Goal: Task Accomplishment & Management: Complete application form

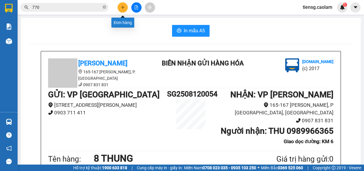
scroll to position [389, 0]
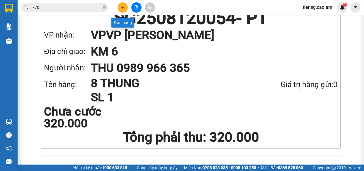
click at [122, 7] on icon "plus" at bounding box center [122, 7] width 3 height 0
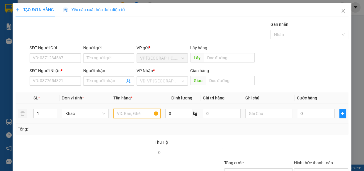
drag, startPoint x: 137, startPoint y: 117, endPoint x: 129, endPoint y: 116, distance: 7.6
click at [135, 117] on input "text" at bounding box center [136, 113] width 47 height 9
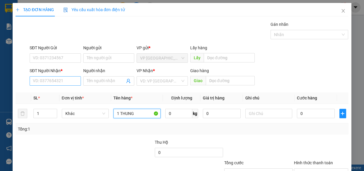
type input "1 THUNG"
click at [64, 84] on input "SĐT Người Nhận *" at bounding box center [55, 80] width 51 height 9
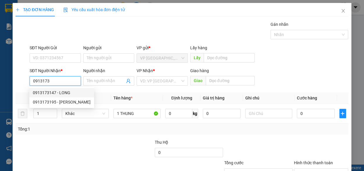
click at [54, 94] on div "0913173147 - LONG" at bounding box center [62, 92] width 58 height 6
type input "0913173147"
type input "LONG"
type input "KM 15"
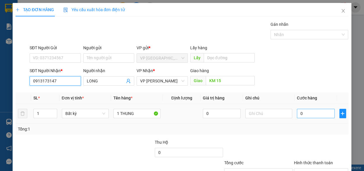
type input "0913173147"
click at [302, 113] on input "0" at bounding box center [316, 113] width 38 height 9
type input "5"
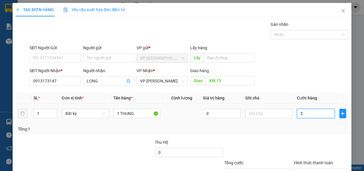
type input "50"
type input "500"
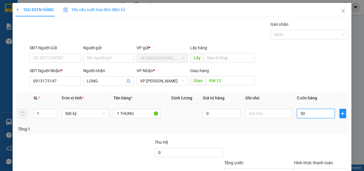
type input "500"
type input "5.000"
type input "50.000"
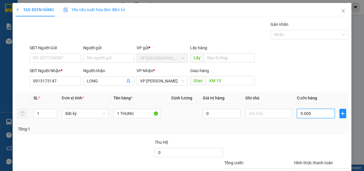
type input "50.000"
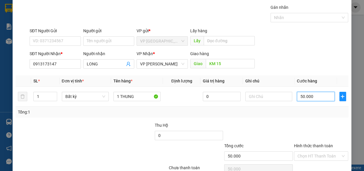
scroll to position [46, 0]
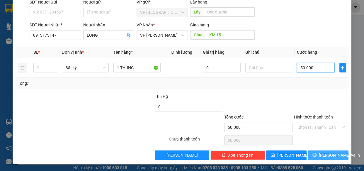
type input "50.000"
click at [321, 153] on span "[PERSON_NAME] và In" at bounding box center [339, 155] width 41 height 6
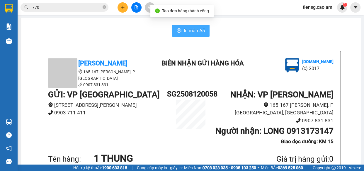
click at [194, 33] on span "In mẫu A5" at bounding box center [194, 30] width 21 height 7
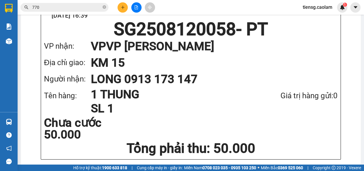
scroll to position [401, 0]
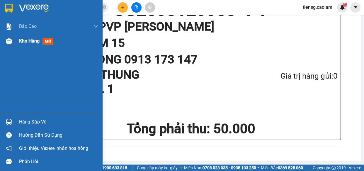
click at [16, 38] on div "Kho hàng mới" at bounding box center [51, 41] width 103 height 15
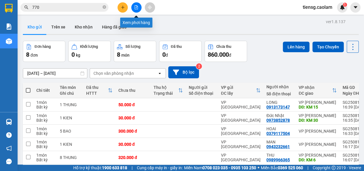
click at [133, 7] on button at bounding box center [136, 7] width 10 height 10
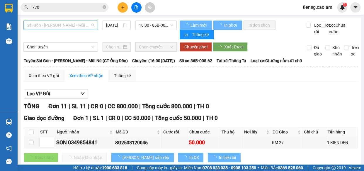
click at [78, 25] on span "Sài Gòn - [PERSON_NAME] - Mũi Né (CT Ông Đồn)" at bounding box center [60, 25] width 67 height 9
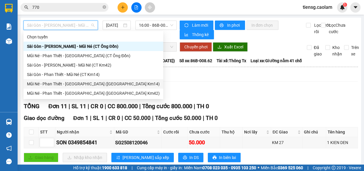
click at [90, 83] on div "Mũi Né - Phan Thiết - [GEOGRAPHIC_DATA] ([GEOGRAPHIC_DATA] Km14)" at bounding box center [93, 84] width 133 height 6
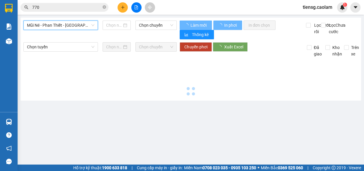
type input "[DATE]"
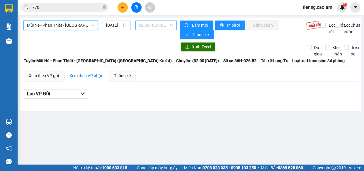
click at [154, 24] on span "02:00 - 86H-026.52" at bounding box center [156, 25] width 34 height 9
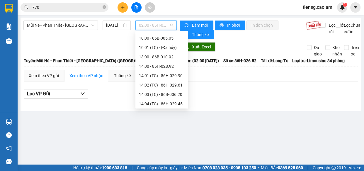
scroll to position [26, 0]
click at [157, 56] on div "13:00 - 86B-010.92" at bounding box center [162, 57] width 46 height 6
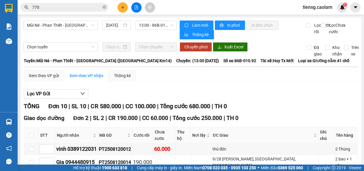
click at [122, 12] on button at bounding box center [123, 7] width 10 height 10
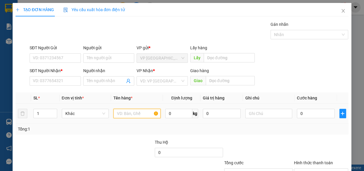
click at [127, 115] on input "text" at bounding box center [136, 113] width 47 height 9
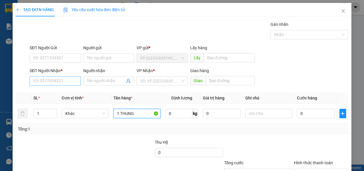
type input "1 THUNG"
click at [53, 81] on input "SĐT Người Nhận *" at bounding box center [55, 80] width 51 height 9
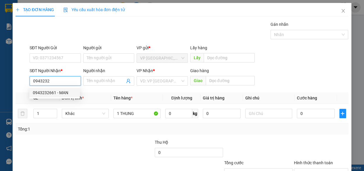
drag, startPoint x: 43, startPoint y: 96, endPoint x: 71, endPoint y: 93, distance: 28.3
click at [44, 96] on div "0943232661 - MAN" at bounding box center [55, 92] width 44 height 6
type input "0943232661"
type input "MAN"
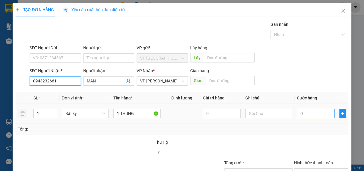
type input "0943232661"
click at [299, 112] on input "0" at bounding box center [316, 113] width 38 height 9
type input "5"
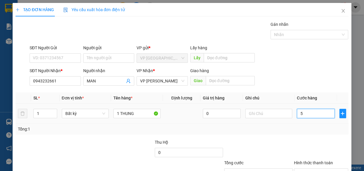
type input "50"
type input "500"
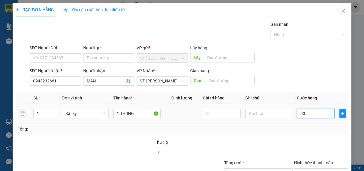
type input "500"
type input "5.000"
type input "50.000"
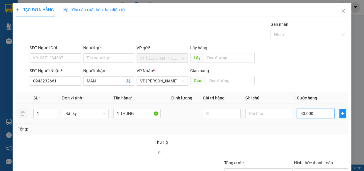
type input "50.000"
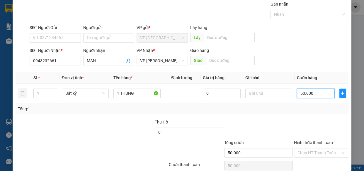
scroll to position [46, 0]
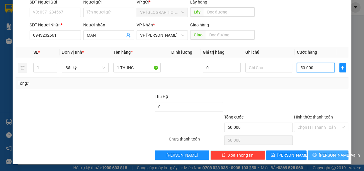
type input "50.000"
click at [321, 156] on span "[PERSON_NAME] và In" at bounding box center [339, 155] width 41 height 6
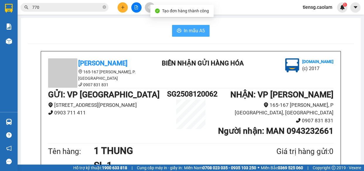
click at [189, 34] on span "In mẫu A5" at bounding box center [194, 30] width 21 height 7
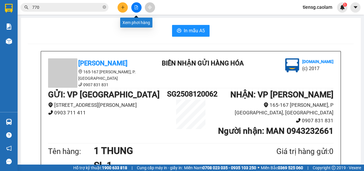
click at [139, 8] on button at bounding box center [136, 7] width 10 height 10
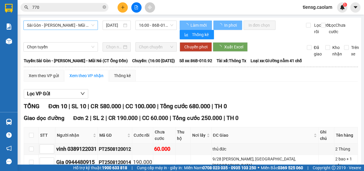
click at [86, 25] on span "Sài Gòn - [PERSON_NAME] - Mũi Né (CT Ông Đồn)" at bounding box center [60, 25] width 67 height 9
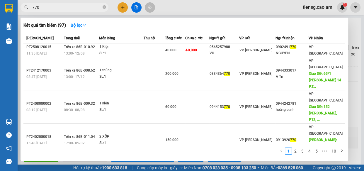
click at [68, 5] on input "770" at bounding box center [66, 7] width 69 height 6
type input "7"
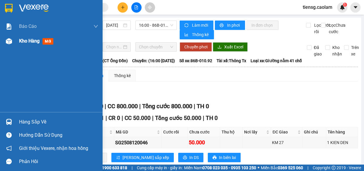
click at [30, 42] on span "Kho hàng" at bounding box center [29, 41] width 21 height 6
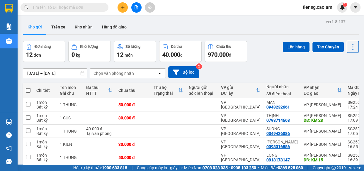
click at [27, 90] on span at bounding box center [28, 90] width 5 height 5
click at [28, 87] on input "checkbox" at bounding box center [28, 87] width 0 height 0
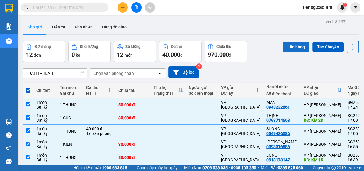
drag, startPoint x: 293, startPoint y: 44, endPoint x: 290, endPoint y: 45, distance: 3.1
click at [293, 44] on button "Lên hàng" at bounding box center [296, 47] width 27 height 11
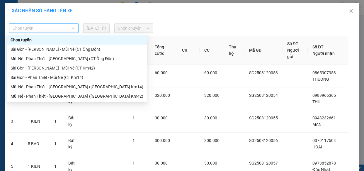
click at [42, 30] on span "Chọn tuyến" at bounding box center [44, 28] width 62 height 9
click at [72, 69] on div "Sài Gòn - [PERSON_NAME] - Mũi Né (CT Km42)" at bounding box center [77, 68] width 133 height 6
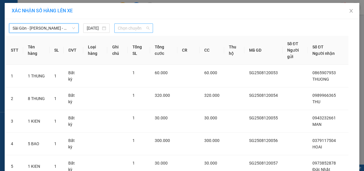
click at [140, 31] on span "Chọn chuyến" at bounding box center [134, 28] width 32 height 9
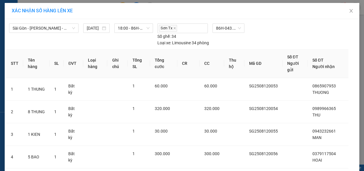
drag, startPoint x: 199, startPoint y: 154, endPoint x: 195, endPoint y: 149, distance: 6.6
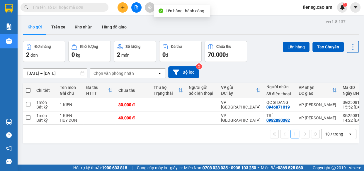
click at [26, 89] on span at bounding box center [28, 90] width 5 height 5
click at [28, 87] on input "checkbox" at bounding box center [28, 87] width 0 height 0
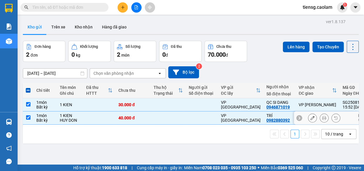
click at [51, 120] on div "Bất kỳ" at bounding box center [45, 120] width 18 height 5
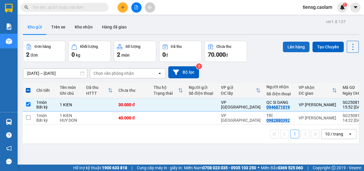
click at [290, 45] on button "Lên hàng" at bounding box center [296, 47] width 27 height 11
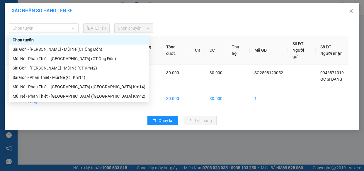
drag, startPoint x: 46, startPoint y: 25, endPoint x: 81, endPoint y: 58, distance: 48.1
click at [46, 26] on span "Chọn tuyến" at bounding box center [44, 28] width 62 height 9
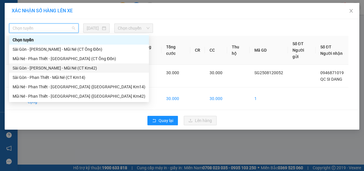
click at [77, 65] on div "Sài Gòn - [PERSON_NAME] - Mũi Né (CT Km42)" at bounding box center [79, 68] width 133 height 6
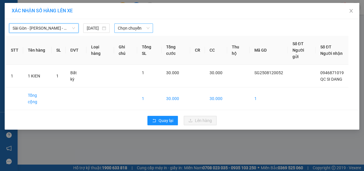
click at [126, 30] on span "Chọn chuyến" at bounding box center [134, 28] width 32 height 9
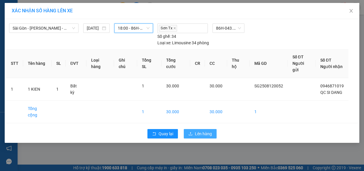
click at [200, 130] on span "Lên hàng" at bounding box center [203, 133] width 17 height 6
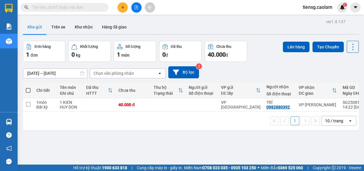
click at [136, 8] on icon "file-add" at bounding box center [136, 7] width 4 height 4
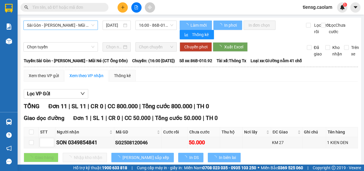
click at [84, 23] on span "Sài Gòn - [PERSON_NAME] - Mũi Né (CT Ông Đồn)" at bounding box center [60, 25] width 67 height 9
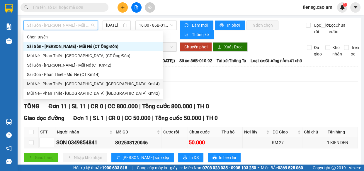
click at [85, 83] on div "Mũi Né - Phan Thiết - [GEOGRAPHIC_DATA] ([GEOGRAPHIC_DATA] Km14)" at bounding box center [93, 84] width 133 height 6
type input "[DATE]"
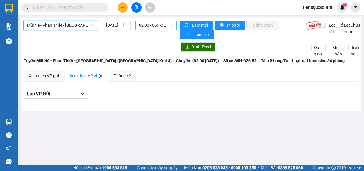
click at [161, 23] on span "02:00 - 86H-026.52" at bounding box center [156, 25] width 34 height 9
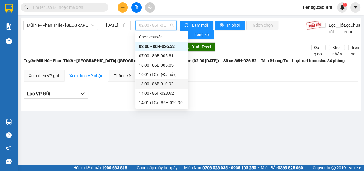
click at [154, 79] on div "13:00 - 86B-010.92" at bounding box center [161, 83] width 53 height 9
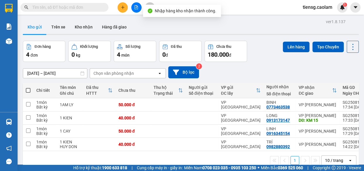
click at [26, 88] on span at bounding box center [28, 90] width 5 height 5
click at [28, 87] on input "checkbox" at bounding box center [28, 87] width 0 height 0
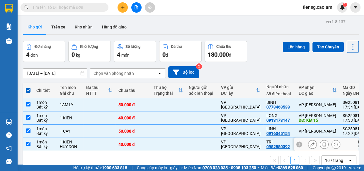
click at [129, 144] on div "40.000 đ" at bounding box center [132, 144] width 29 height 5
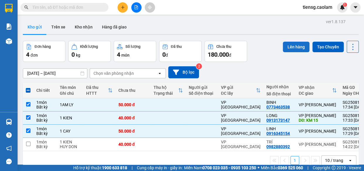
click at [299, 47] on button "Lên hàng" at bounding box center [296, 47] width 27 height 11
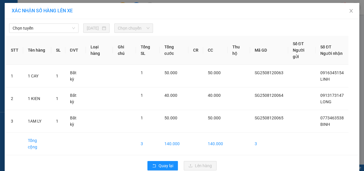
click at [65, 23] on div "Chọn tuyến [DATE] Chọn chuyến" at bounding box center [182, 27] width 352 height 12
click at [52, 25] on span "Chọn tuyến" at bounding box center [44, 28] width 62 height 9
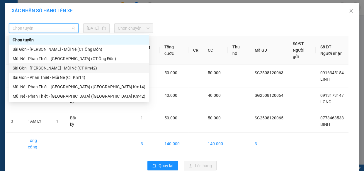
drag, startPoint x: 64, startPoint y: 86, endPoint x: 69, endPoint y: 61, distance: 25.5
click at [69, 61] on div "Chọn tuyến [GEOGRAPHIC_DATA] - [GEOGRAPHIC_DATA] - Mũi Né (CT Ông Đồn) Mũi Né -…" at bounding box center [79, 68] width 140 height 66
click at [67, 70] on div "Sài Gòn - [PERSON_NAME] - Mũi Né (CT Km42)" at bounding box center [79, 68] width 133 height 6
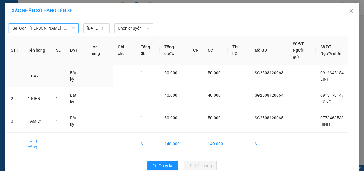
click at [153, 29] on div "Chọn chuyến" at bounding box center [133, 27] width 43 height 9
click at [141, 32] on span "Chọn chuyến" at bounding box center [134, 28] width 32 height 9
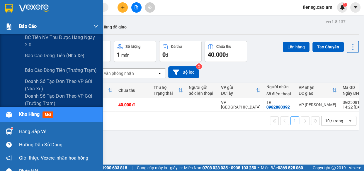
click at [22, 25] on span "Báo cáo" at bounding box center [28, 26] width 18 height 7
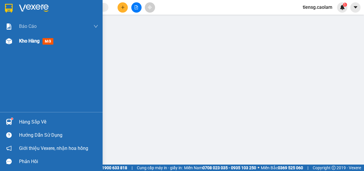
click at [23, 42] on span "Kho hàng" at bounding box center [29, 41] width 21 height 6
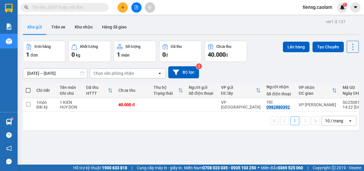
click at [137, 9] on icon "file-add" at bounding box center [136, 7] width 3 height 4
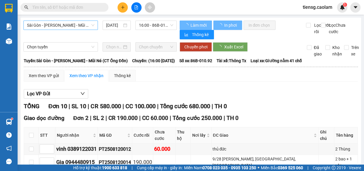
click at [61, 27] on span "Sài Gòn - [PERSON_NAME] - Mũi Né (CT Ông Đồn)" at bounding box center [60, 25] width 67 height 9
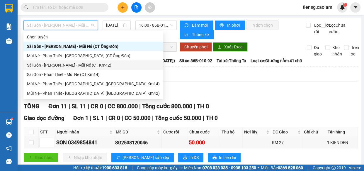
click at [82, 67] on div "Sài Gòn - [PERSON_NAME] - Mũi Né (CT Km42)" at bounding box center [93, 65] width 133 height 6
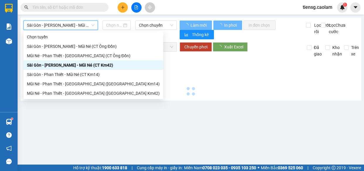
type input "[DATE]"
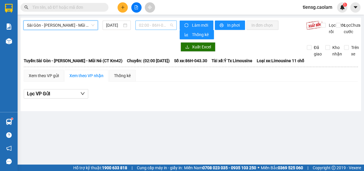
click at [161, 25] on span "02:00 - 86H-043.30" at bounding box center [156, 25] width 34 height 9
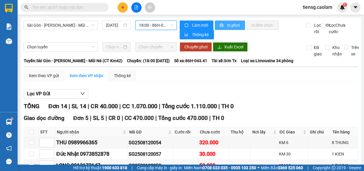
click at [228, 23] on span "In phơi" at bounding box center [233, 25] width 13 height 6
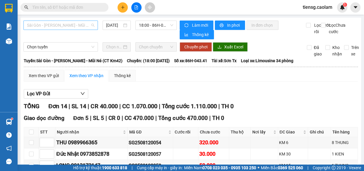
click at [76, 28] on span "Sài Gòn - [PERSON_NAME] - Mũi Né (CT Km42)" at bounding box center [60, 25] width 67 height 9
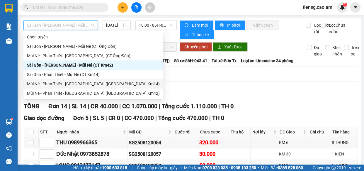
click at [96, 84] on div "Mũi Né - Phan Thiết - [GEOGRAPHIC_DATA] ([GEOGRAPHIC_DATA] Km14)" at bounding box center [93, 84] width 133 height 6
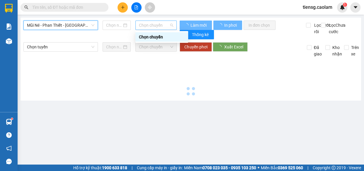
click at [148, 24] on span "Chọn chuyến" at bounding box center [156, 25] width 34 height 9
type input "[DATE]"
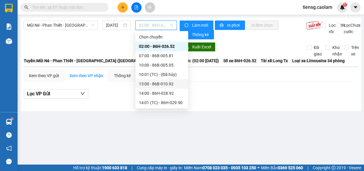
click at [152, 81] on div "13:00 - 86B-010.92" at bounding box center [162, 84] width 46 height 6
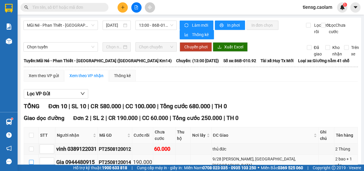
click at [33, 160] on input "checkbox" at bounding box center [31, 162] width 5 height 5
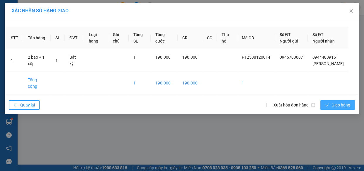
click at [340, 106] on span "Giao hàng" at bounding box center [340, 105] width 19 height 6
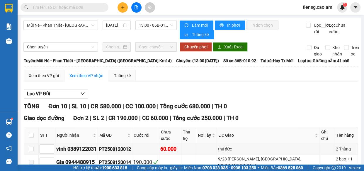
click at [61, 7] on input "text" at bounding box center [66, 7] width 69 height 6
drag, startPoint x: 127, startPoint y: 93, endPoint x: 155, endPoint y: 94, distance: 28.1
paste input "PT2508120016"
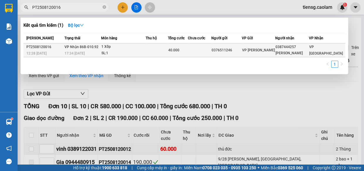
type input "PT2508120016"
click at [145, 48] on div "1 Xốp" at bounding box center [123, 47] width 44 height 6
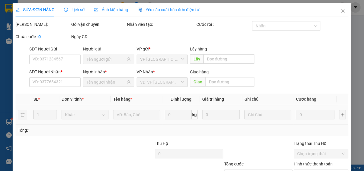
type input "0376511246"
type input "0387444257"
type input "[PERSON_NAME]"
type input "40.000"
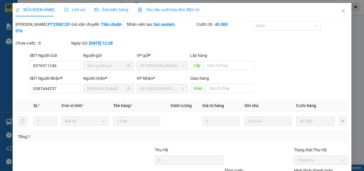
click at [341, 11] on icon "close" at bounding box center [342, 11] width 3 height 4
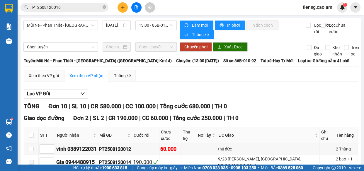
drag, startPoint x: 127, startPoint y: 115, endPoint x: 165, endPoint y: 118, distance: 37.6
click at [105, 7] on icon "close-circle" at bounding box center [105, 7] width 4 height 4
paste input "PT2508120018"
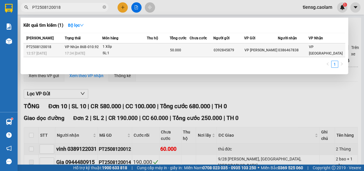
type input "PT2508120018"
click at [140, 50] on div "SL: 1" at bounding box center [125, 53] width 44 height 6
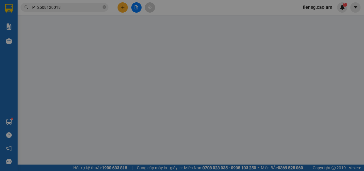
type input "0392845879"
type input "0386467838"
type input "50.000"
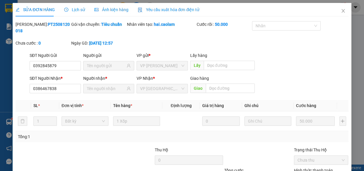
drag, startPoint x: 237, startPoint y: 152, endPoint x: 237, endPoint y: 138, distance: 14.7
click at [341, 10] on icon "close" at bounding box center [343, 10] width 5 height 5
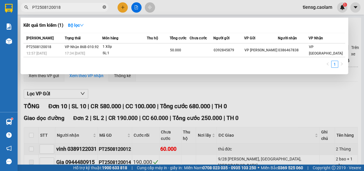
click at [105, 6] on icon "close-circle" at bounding box center [105, 7] width 4 height 4
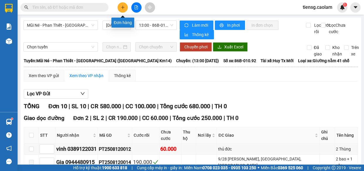
click at [126, 8] on button at bounding box center [123, 7] width 10 height 10
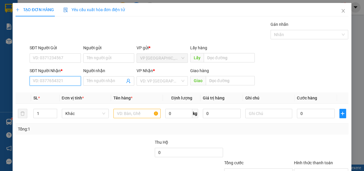
click at [60, 81] on input "SĐT Người Nhận *" at bounding box center [55, 80] width 51 height 9
click at [58, 94] on div "0931251719 - HIEP" at bounding box center [55, 92] width 44 height 6
type input "0931251719"
type input "HIEP"
type input "0931251719"
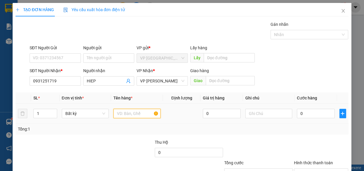
click at [126, 110] on input "text" at bounding box center [136, 113] width 47 height 9
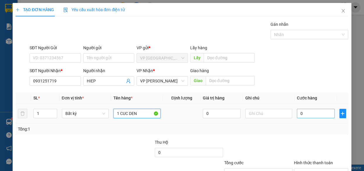
type input "1 CUC DEN"
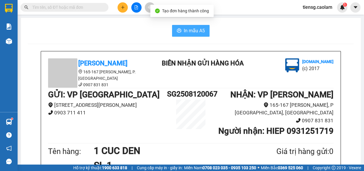
drag, startPoint x: 186, startPoint y: 32, endPoint x: 181, endPoint y: 38, distance: 8.6
click at [186, 32] on span "In mẫu A5" at bounding box center [194, 30] width 21 height 7
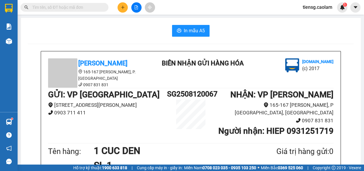
click at [119, 6] on button at bounding box center [123, 7] width 10 height 10
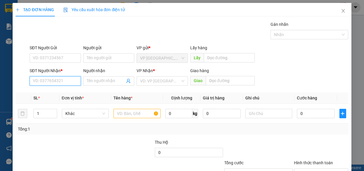
click at [64, 82] on input "SĐT Người Nhận *" at bounding box center [55, 80] width 51 height 9
click at [145, 114] on input "text" at bounding box center [136, 113] width 47 height 9
click at [70, 79] on input "SĐT Người Nhận *" at bounding box center [55, 80] width 51 height 9
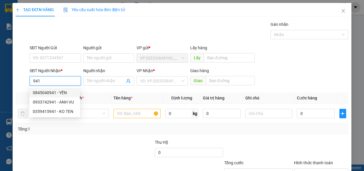
click at [59, 93] on div "0845040941 - YẾN" at bounding box center [55, 92] width 44 height 6
type input "0845040941"
type input "YẾN"
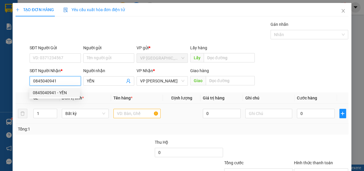
type input "0845040941"
click at [144, 116] on input "text" at bounding box center [136, 113] width 47 height 9
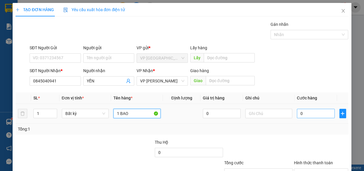
type input "1 BAO"
click at [307, 113] on input "0" at bounding box center [316, 113] width 38 height 9
type input "5"
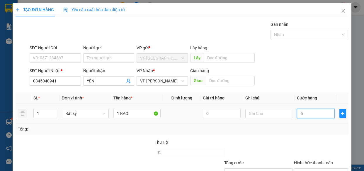
type input "50"
type input "500"
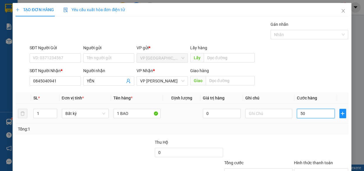
type input "500"
type input "5.000"
type input "50.000"
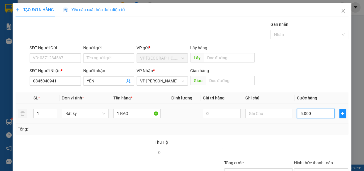
type input "50.000"
click at [315, 168] on input "Hình thức thanh toán" at bounding box center [318, 172] width 43 height 9
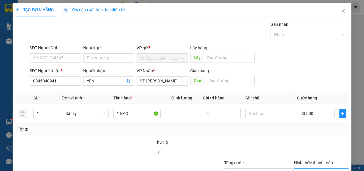
type input "0"
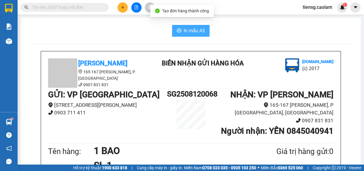
click at [201, 32] on span "In mẫu A5" at bounding box center [194, 30] width 21 height 7
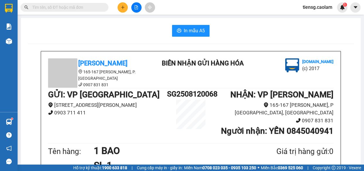
click at [135, 6] on icon "file-add" at bounding box center [136, 7] width 4 height 4
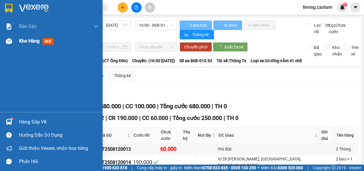
click at [28, 41] on span "Kho hàng" at bounding box center [29, 41] width 21 height 6
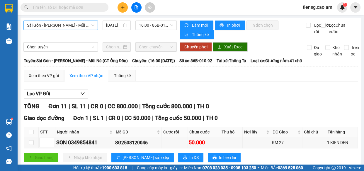
click at [84, 26] on span "Sài Gòn - [PERSON_NAME] - Mũi Né (CT Ông Đồn)" at bounding box center [60, 25] width 67 height 9
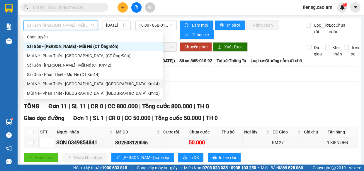
click at [87, 84] on div "Mũi Né - Phan Thiết - [GEOGRAPHIC_DATA] ([GEOGRAPHIC_DATA] Km14)" at bounding box center [93, 84] width 133 height 6
type input "[DATE]"
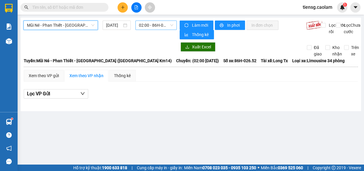
click at [147, 25] on span "02:00 - 86H-026.52" at bounding box center [156, 25] width 34 height 9
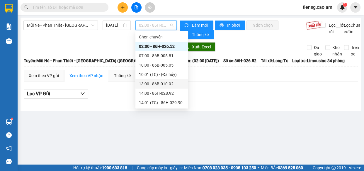
click at [154, 83] on div "13:00 - 86B-010.92" at bounding box center [162, 84] width 46 height 6
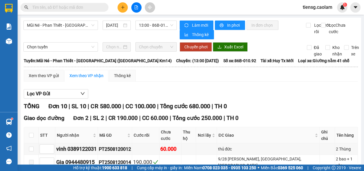
click at [155, 114] on div "Giao dọc đường Đơn 2 | SL 2 | CR 190.000 | CC 60.000 | Tổng cước 250.000 | TH 0…" at bounding box center [191, 151] width 334 height 74
click at [126, 8] on button at bounding box center [123, 7] width 10 height 10
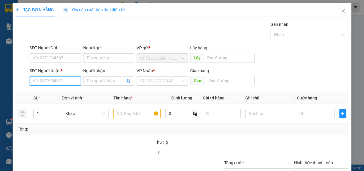
click at [67, 85] on input "SĐT Người Nhận *" at bounding box center [55, 80] width 51 height 9
type input "9"
click at [46, 82] on input "093205701" at bounding box center [55, 80] width 51 height 9
click at [41, 82] on input "093205701" at bounding box center [55, 80] width 51 height 9
click at [47, 82] on input "093205701" at bounding box center [55, 80] width 51 height 9
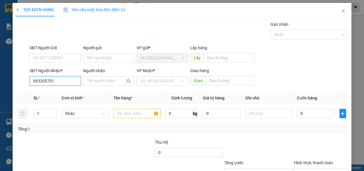
type input "0932050701"
click at [55, 91] on div "0932050701 - KHOA" at bounding box center [55, 92] width 44 height 6
type input "KHOA"
type input "0932050701"
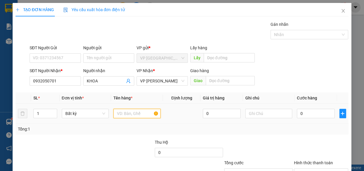
drag, startPoint x: 134, startPoint y: 115, endPoint x: 125, endPoint y: 111, distance: 9.2
click at [132, 116] on input "text" at bounding box center [136, 113] width 47 height 9
type input "1 THNG"
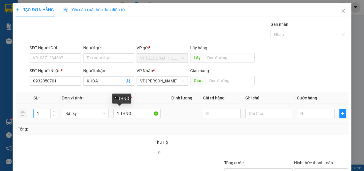
drag, startPoint x: 139, startPoint y: 108, endPoint x: 52, endPoint y: 117, distance: 87.8
click at [61, 121] on tr "1 Bất kỳ 1 THNG 0 0" at bounding box center [182, 114] width 333 height 20
drag, startPoint x: 139, startPoint y: 117, endPoint x: 79, endPoint y: 118, distance: 60.4
click at [81, 120] on tr "1 Bất kỳ 1 THNG 0 0" at bounding box center [182, 114] width 333 height 20
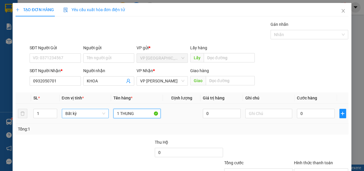
type input "1 THUNG"
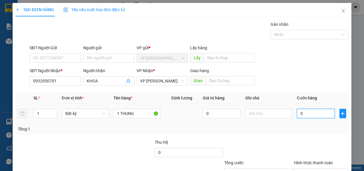
click at [319, 113] on input "0" at bounding box center [316, 113] width 38 height 9
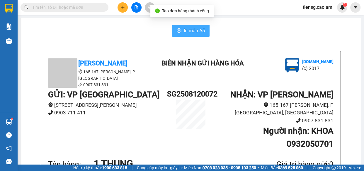
click at [190, 29] on span "In mẫu A5" at bounding box center [194, 30] width 21 height 7
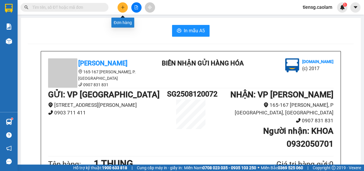
click at [121, 8] on icon "plus" at bounding box center [123, 7] width 4 height 4
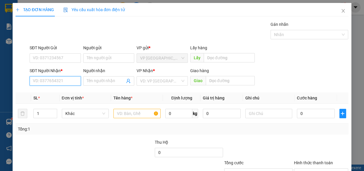
drag, startPoint x: 57, startPoint y: 79, endPoint x: 57, endPoint y: 65, distance: 13.5
click at [56, 79] on input "SĐT Người Nhận *" at bounding box center [55, 80] width 51 height 9
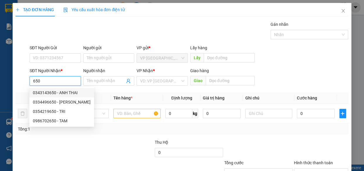
click at [70, 93] on div "0343143650 - ANH THAI" at bounding box center [62, 92] width 58 height 6
type input "0343143650"
type input "ANH THAI"
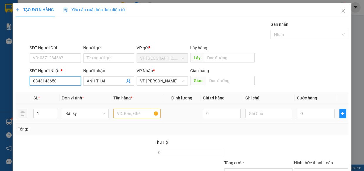
type input "0343143650"
click at [128, 117] on input "text" at bounding box center [136, 113] width 47 height 9
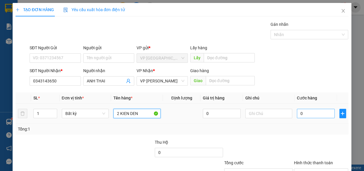
type input "2 KIEN DEN"
click at [313, 115] on input "0" at bounding box center [316, 113] width 38 height 9
type input "8"
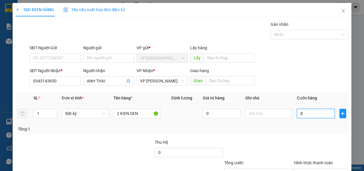
type input "80"
type input "800"
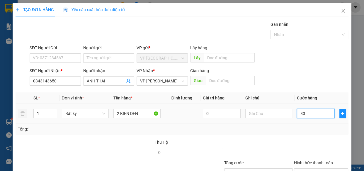
type input "800"
type input "8.000"
type input "80.000"
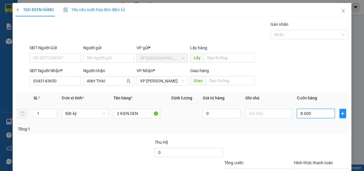
type input "80.000"
click at [322, 149] on div "Transit Pickup Surcharge Ids Transit Deliver Surcharge Ids Transit Deliver Surc…" at bounding box center [182, 113] width 333 height 184
type input "0"
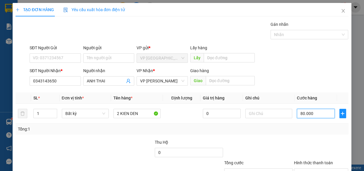
type input "0"
type input "07"
type input "7"
type input "070"
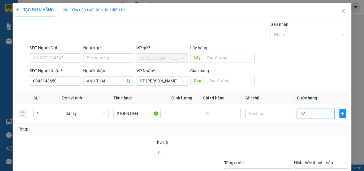
type input "70"
type input "0.700"
type input "700"
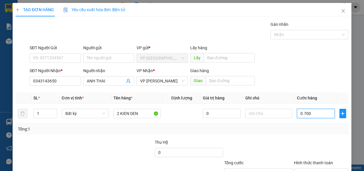
type input "07.000"
type input "7.000"
type input "070.000"
type input "70.000"
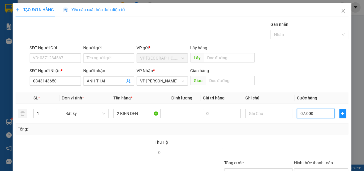
type input "70.000"
drag, startPoint x: 292, startPoint y: 134, endPoint x: 296, endPoint y: 132, distance: 4.3
click at [292, 134] on div "Tổng: 1" at bounding box center [182, 128] width 333 height 11
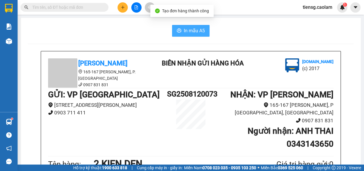
click at [190, 31] on span "In mẫu A5" at bounding box center [194, 30] width 21 height 7
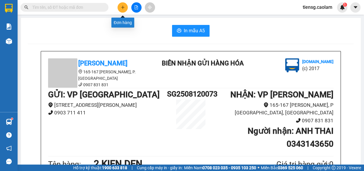
click at [124, 6] on icon "plus" at bounding box center [123, 7] width 4 height 4
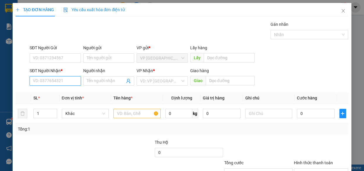
click at [63, 85] on input "SĐT Người Nhận *" at bounding box center [55, 80] width 51 height 9
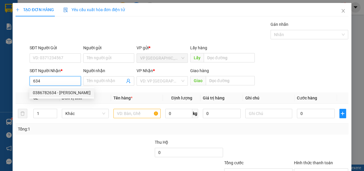
click at [55, 93] on div "0386782634 - [PERSON_NAME]" at bounding box center [62, 92] width 58 height 6
type input "0386782634"
type input "[PERSON_NAME]"
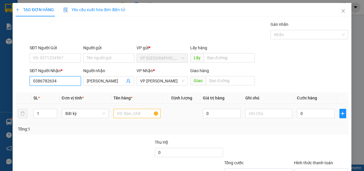
type input "0386782634"
click at [128, 114] on input "text" at bounding box center [136, 113] width 47 height 9
click at [133, 104] on td at bounding box center [137, 114] width 52 height 20
click at [140, 109] on input "text" at bounding box center [136, 113] width 47 height 9
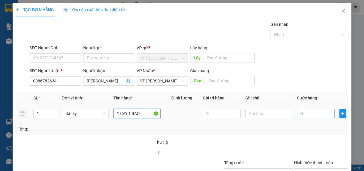
type input "1 CAY 1 BAO"
click at [305, 109] on input "0" at bounding box center [316, 113] width 38 height 9
type input "1"
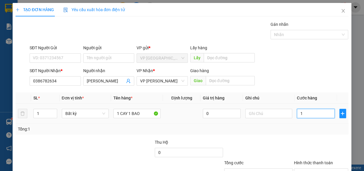
type input "12"
type input "120"
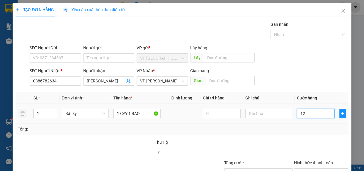
type input "120"
type input "1.200"
type input "12.000"
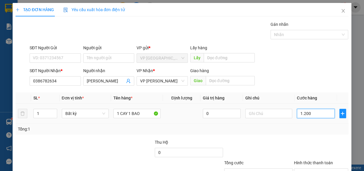
type input "12.000"
type input "120.000"
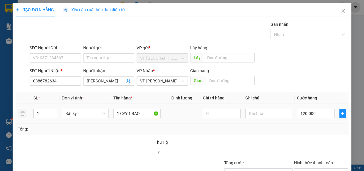
click at [312, 92] on div "SL * Đơn vị tính * Tên hàng * Định lượng Giá trị hàng Ghi chú Cước hàng 1 Bất k…" at bounding box center [182, 113] width 333 height 42
click at [319, 109] on input "120.000" at bounding box center [316, 113] width 38 height 9
type input "0"
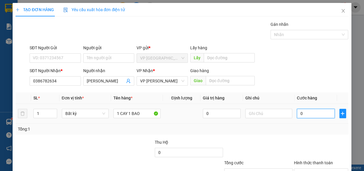
type input "01"
type input "1"
type input "010"
type input "10"
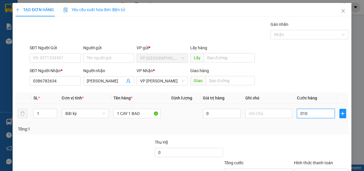
type input "10"
type input "0.100"
type input "100"
type input "01.000"
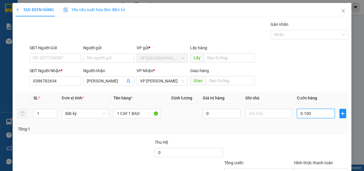
type input "1.000"
type input "010.000"
type input "10.000"
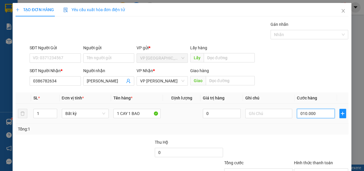
type input "0.100.000"
type input "100.000"
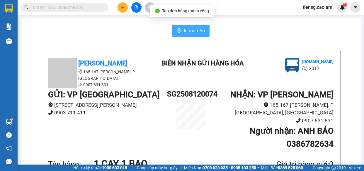
click at [199, 30] on span "In mẫu A5" at bounding box center [194, 30] width 21 height 7
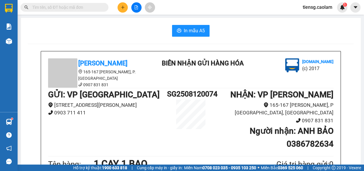
click at [119, 8] on button at bounding box center [123, 7] width 10 height 10
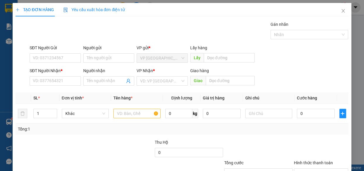
click at [178, 38] on div "Gói vận chuyển * Tiêu chuẩn Gán nhãn Nhãn" at bounding box center [188, 31] width 321 height 21
drag, startPoint x: 69, startPoint y: 80, endPoint x: 69, endPoint y: 73, distance: 6.5
click at [68, 79] on input "SĐT Người Nhận *" at bounding box center [55, 80] width 51 height 9
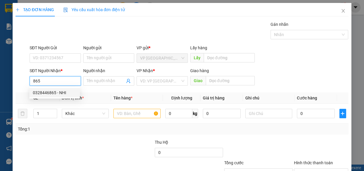
click at [55, 90] on div "0328446865 - NHI" at bounding box center [55, 92] width 44 height 6
type input "0328446865"
type input "NHI"
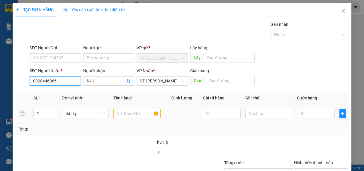
type input "0328446865"
click at [138, 114] on input "text" at bounding box center [136, 113] width 47 height 9
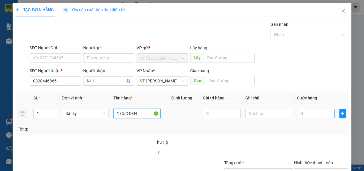
type input "1 CUC DEN"
click at [308, 114] on input "0" at bounding box center [316, 113] width 38 height 9
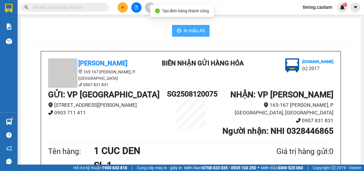
click at [195, 27] on span "In mẫu A5" at bounding box center [194, 30] width 21 height 7
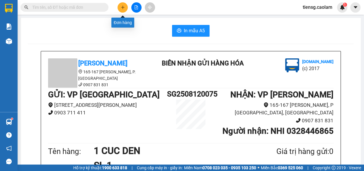
click at [123, 8] on icon "plus" at bounding box center [123, 7] width 4 height 4
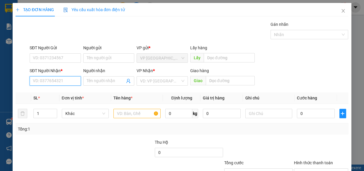
click at [55, 83] on input "SĐT Người Nhận *" at bounding box center [55, 80] width 51 height 9
click at [55, 86] on div "SĐT Người Nhận * VD: 0377654321" at bounding box center [55, 77] width 51 height 21
click at [57, 83] on input "SĐT Người Nhận *" at bounding box center [55, 80] width 51 height 9
drag, startPoint x: 59, startPoint y: 88, endPoint x: 58, endPoint y: 92, distance: 3.5
click at [58, 92] on div "0906073888 - CONG" at bounding box center [54, 92] width 51 height 9
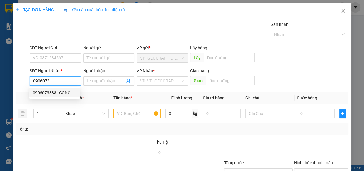
type input "0906073888"
type input "CONG"
click at [58, 92] on div "0906073888 - CONG" at bounding box center [55, 92] width 44 height 6
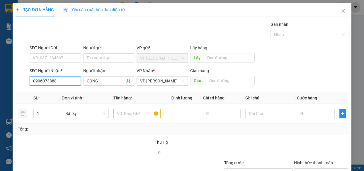
type input "0906073888"
drag, startPoint x: 124, startPoint y: 142, endPoint x: 123, endPoint y: 135, distance: 7.7
click at [124, 142] on div at bounding box center [119, 149] width 69 height 21
click at [122, 113] on input "text" at bounding box center [136, 113] width 47 height 9
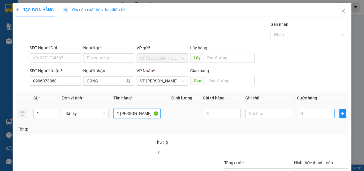
type input "1 [PERSON_NAME]"
click at [311, 116] on input "0" at bounding box center [316, 113] width 38 height 9
type input "7"
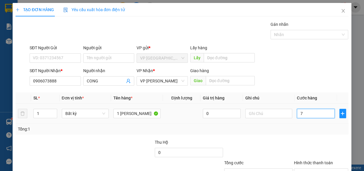
type input "70"
type input "700"
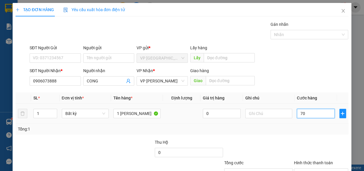
type input "700"
type input "7.000"
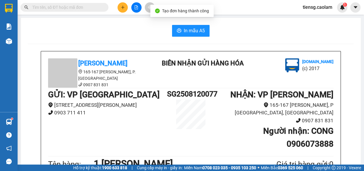
click at [193, 29] on span "In mẫu A5" at bounding box center [194, 30] width 21 height 7
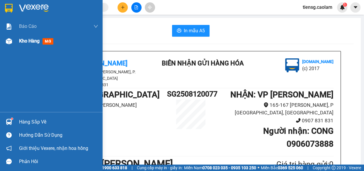
click at [33, 39] on span "Kho hàng" at bounding box center [29, 41] width 21 height 6
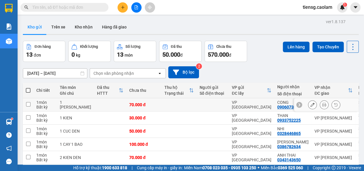
click at [310, 103] on icon at bounding box center [312, 105] width 4 height 4
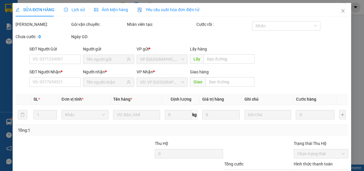
type input "0906073888"
type input "70.000"
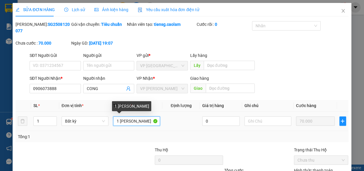
click at [125, 116] on input "1 [PERSON_NAME]" at bounding box center [136, 120] width 47 height 9
type input "1 BA0 MAU VANG"
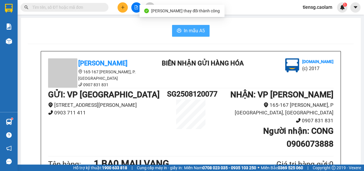
click at [188, 29] on span "In mẫu A5" at bounding box center [194, 30] width 21 height 7
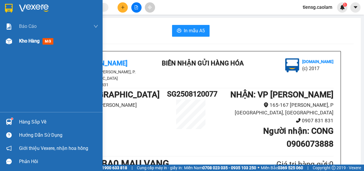
click at [13, 43] on div at bounding box center [9, 41] width 10 height 10
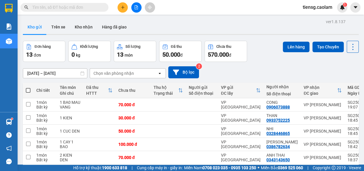
click at [29, 91] on span at bounding box center [28, 90] width 5 height 5
click at [28, 87] on input "checkbox" at bounding box center [28, 87] width 0 height 0
checkbox input "true"
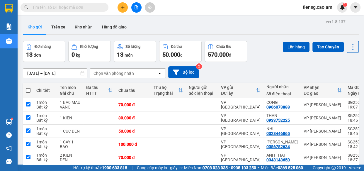
checkbox input "true"
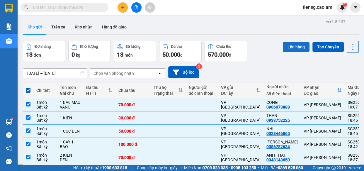
click at [295, 47] on button "Lên hàng" at bounding box center [296, 47] width 27 height 11
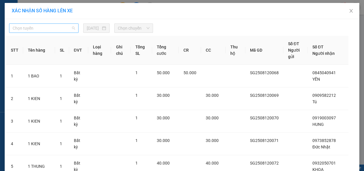
drag, startPoint x: 50, startPoint y: 28, endPoint x: 57, endPoint y: 51, distance: 24.8
click at [50, 28] on span "Chọn tuyến" at bounding box center [44, 28] width 62 height 9
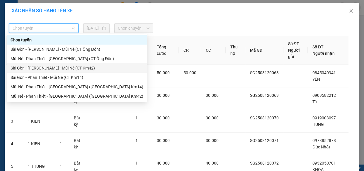
click at [62, 68] on div "Sài Gòn - [PERSON_NAME] - Mũi Né (CT Km42)" at bounding box center [77, 68] width 133 height 6
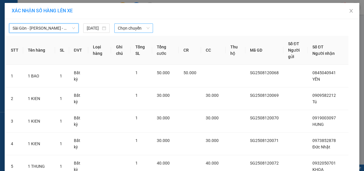
click at [131, 28] on span "Chọn chuyến" at bounding box center [134, 28] width 32 height 9
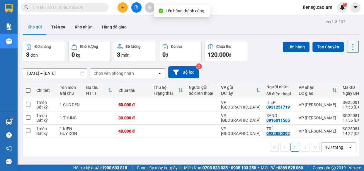
click at [27, 88] on span at bounding box center [28, 90] width 5 height 5
click at [28, 87] on input "checkbox" at bounding box center [28, 87] width 0 height 0
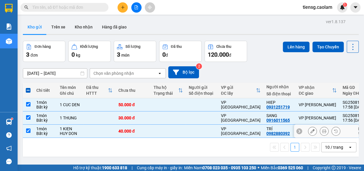
click at [75, 130] on div "1 KIEN" at bounding box center [70, 128] width 21 height 5
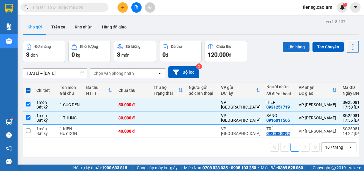
click at [294, 47] on button "Lên hàng" at bounding box center [296, 47] width 27 height 11
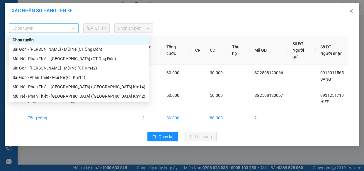
click at [45, 28] on span "Chọn tuyến" at bounding box center [44, 28] width 62 height 9
click at [73, 68] on div "Sài Gòn - [PERSON_NAME] - Mũi Né (CT Km42)" at bounding box center [79, 68] width 133 height 6
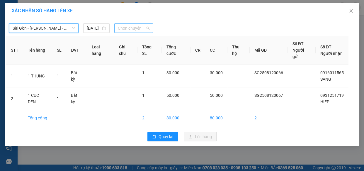
click at [138, 24] on span "Chọn chuyến" at bounding box center [134, 28] width 32 height 9
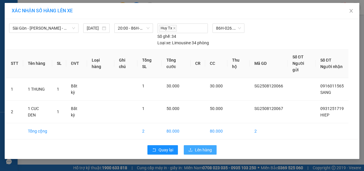
click at [203, 147] on span "Lên hàng" at bounding box center [203, 150] width 17 height 6
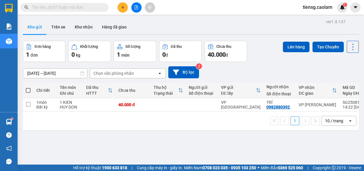
click at [76, 4] on input "text" at bounding box center [66, 7] width 69 height 6
click at [74, 11] on span at bounding box center [65, 7] width 88 height 9
click at [76, 5] on input "text" at bounding box center [66, 7] width 69 height 6
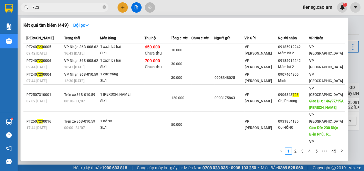
click at [102, 8] on span "723" at bounding box center [65, 7] width 88 height 9
click at [136, 7] on div at bounding box center [182, 85] width 364 height 171
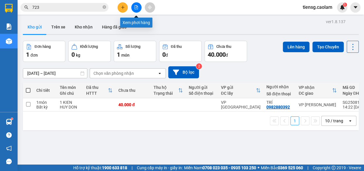
drag, startPoint x: 136, startPoint y: 7, endPoint x: 122, endPoint y: 14, distance: 15.5
click at [135, 7] on icon "file-add" at bounding box center [136, 7] width 4 height 4
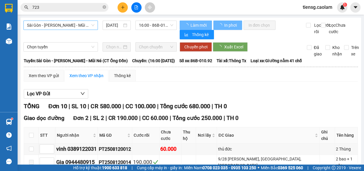
click at [93, 25] on span "Sài Gòn - [PERSON_NAME] - Mũi Né (CT Ông Đồn)" at bounding box center [60, 25] width 67 height 9
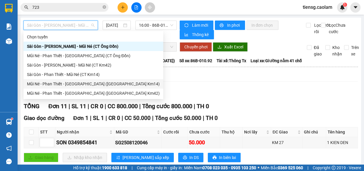
click at [91, 82] on div "Mũi Né - Phan Thiết - [GEOGRAPHIC_DATA] ([GEOGRAPHIC_DATA] Km14)" at bounding box center [93, 84] width 133 height 6
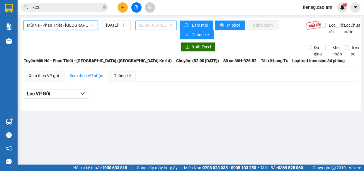
click at [159, 24] on span "02:00 - 86H-026.52" at bounding box center [156, 25] width 34 height 9
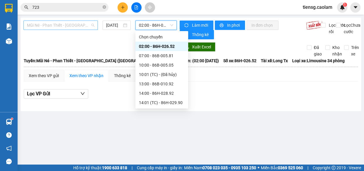
click at [89, 25] on span "Mũi Né - Phan Thiết - [GEOGRAPHIC_DATA] ([GEOGRAPHIC_DATA] Km14)" at bounding box center [60, 25] width 67 height 9
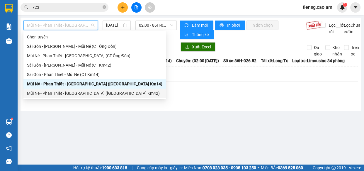
drag, startPoint x: 94, startPoint y: 93, endPoint x: 124, endPoint y: 58, distance: 45.3
click at [94, 92] on div "Mũi Né - Phan Thiết - [GEOGRAPHIC_DATA] ([GEOGRAPHIC_DATA] Km42)" at bounding box center [94, 93] width 135 height 6
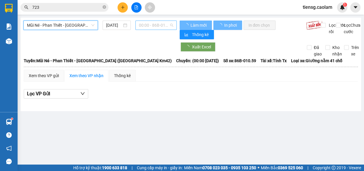
click at [162, 22] on span "00:00 - 86B-010.59" at bounding box center [156, 25] width 34 height 9
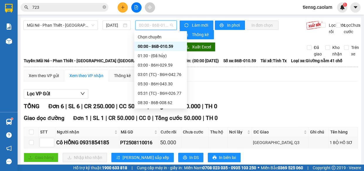
click at [93, 44] on div at bounding box center [99, 46] width 153 height 9
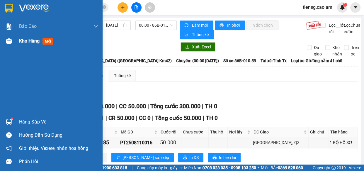
click at [16, 40] on div "Kho hàng mới" at bounding box center [51, 41] width 103 height 15
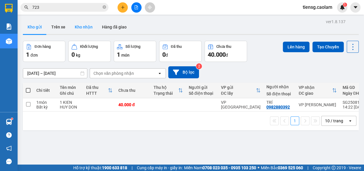
click at [81, 27] on button "Kho nhận" at bounding box center [83, 27] width 27 height 14
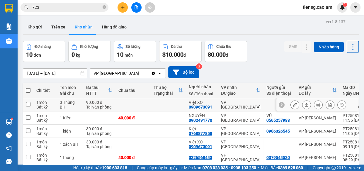
drag, startPoint x: 188, startPoint y: 107, endPoint x: 212, endPoint y: 106, distance: 23.8
click at [212, 106] on td "Việt XO 0909673091" at bounding box center [202, 104] width 32 height 13
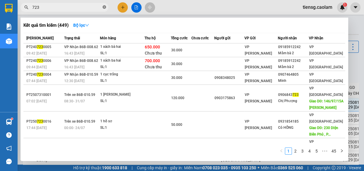
click at [104, 8] on icon "close-circle" at bounding box center [105, 7] width 4 height 4
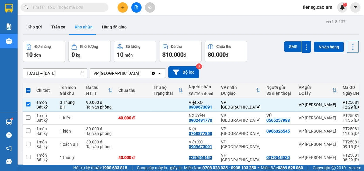
paste input "0909673091"
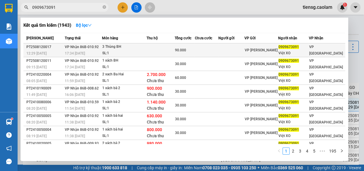
click at [135, 47] on div "3 Thùng BH" at bounding box center [124, 47] width 44 height 6
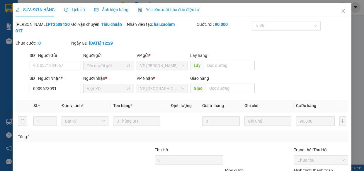
drag, startPoint x: 248, startPoint y: 156, endPoint x: 236, endPoint y: 127, distance: 31.2
click at [341, 10] on icon "close" at bounding box center [343, 10] width 5 height 5
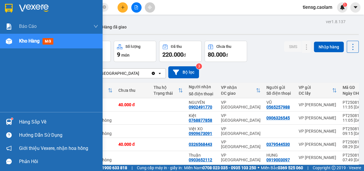
click at [33, 40] on span "Kho hàng" at bounding box center [29, 41] width 21 height 6
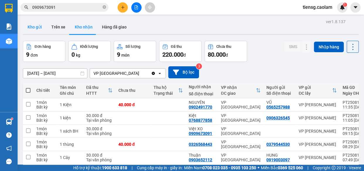
click at [33, 29] on button "Kho gửi" at bounding box center [35, 27] width 24 height 14
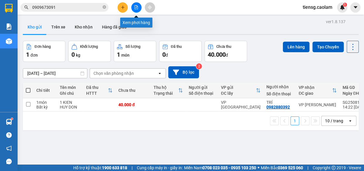
click at [136, 5] on icon "file-add" at bounding box center [136, 7] width 3 height 4
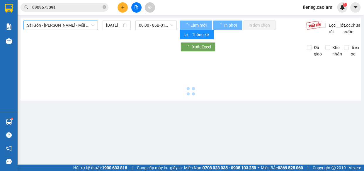
click at [67, 26] on span "Sài Gòn - [PERSON_NAME] - Mũi Né (CT Ông Đồn)" at bounding box center [60, 25] width 67 height 9
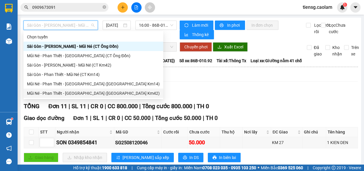
click at [85, 94] on div "Mũi Né - Phan Thiết - [GEOGRAPHIC_DATA] ([GEOGRAPHIC_DATA] Km42)" at bounding box center [93, 93] width 133 height 6
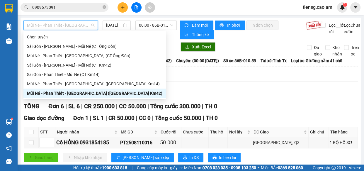
click at [80, 26] on span "Mũi Né - Phan Thiết - [GEOGRAPHIC_DATA] ([GEOGRAPHIC_DATA] Km42)" at bounding box center [60, 25] width 67 height 9
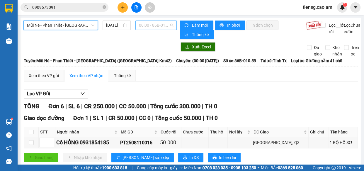
click at [156, 28] on span "00:00 - 86B-010.59" at bounding box center [156, 25] width 34 height 9
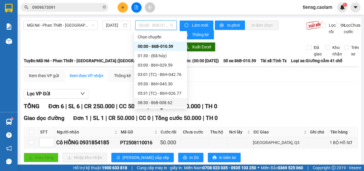
click at [152, 103] on div "08:30 - 86B-008.62" at bounding box center [161, 102] width 46 height 6
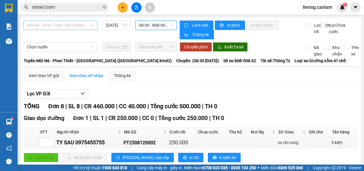
click at [79, 25] on span "Mũi Né - Phan Thiết - [GEOGRAPHIC_DATA] ([GEOGRAPHIC_DATA] Km42)" at bounding box center [60, 25] width 67 height 9
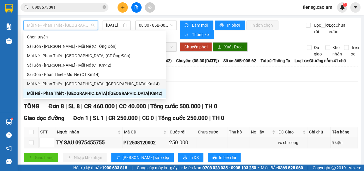
click at [88, 84] on div "Mũi Né - Phan Thiết - [GEOGRAPHIC_DATA] ([GEOGRAPHIC_DATA] Km14)" at bounding box center [94, 84] width 135 height 6
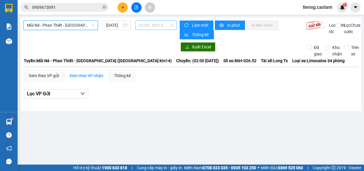
click at [157, 23] on span "02:00 - 86H-026.52" at bounding box center [156, 25] width 34 height 9
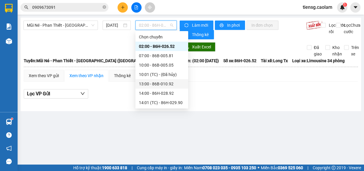
click at [156, 83] on div "13:00 - 86B-010.92" at bounding box center [162, 84] width 46 height 6
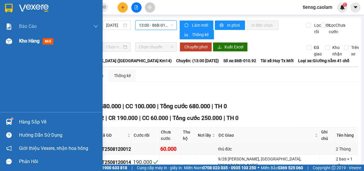
click at [30, 47] on div "Kho hàng mới" at bounding box center [58, 41] width 79 height 15
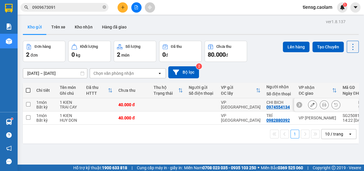
click at [130, 104] on div "40.000 đ" at bounding box center [132, 104] width 29 height 5
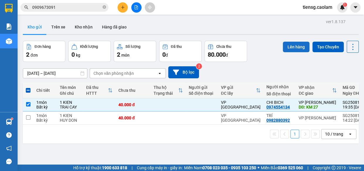
click at [293, 46] on button "Lên hàng" at bounding box center [296, 47] width 27 height 11
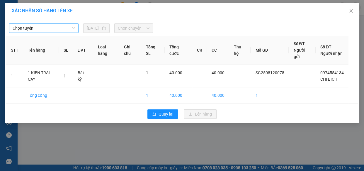
click at [36, 28] on span "Chọn tuyến" at bounding box center [44, 28] width 62 height 9
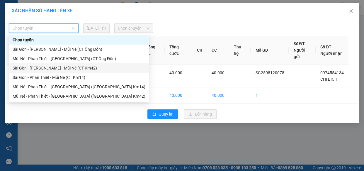
click at [79, 70] on div "Sài Gòn - [PERSON_NAME] - Mũi Né (CT Km42)" at bounding box center [79, 68] width 133 height 6
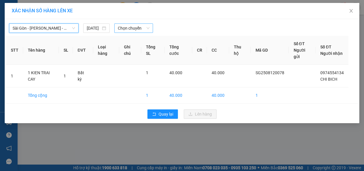
click at [139, 29] on span "Chọn chuyến" at bounding box center [134, 28] width 32 height 9
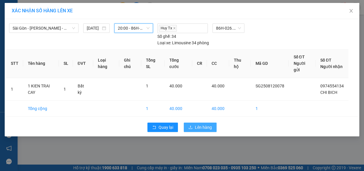
click at [208, 126] on span "Lên hàng" at bounding box center [203, 127] width 17 height 6
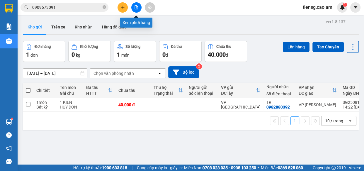
click at [137, 8] on icon "file-add" at bounding box center [136, 7] width 4 height 4
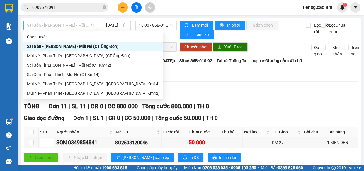
click at [73, 27] on span "Sài Gòn - [PERSON_NAME] - Mũi Né (CT Ông Đồn)" at bounding box center [60, 25] width 67 height 9
click at [82, 68] on div "Sài Gòn - [PERSON_NAME] - Mũi Né (CT Km42)" at bounding box center [93, 65] width 133 height 6
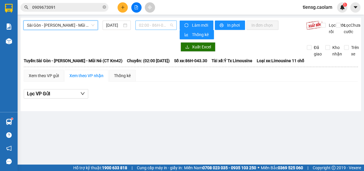
click at [150, 26] on span "02:00 - 86H-043.30" at bounding box center [156, 25] width 34 height 9
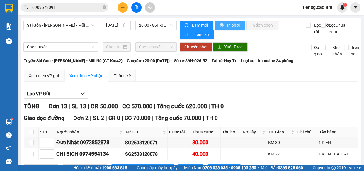
click at [232, 26] on span "In phơi" at bounding box center [233, 25] width 13 height 6
